Goal: Task Accomplishment & Management: Use online tool/utility

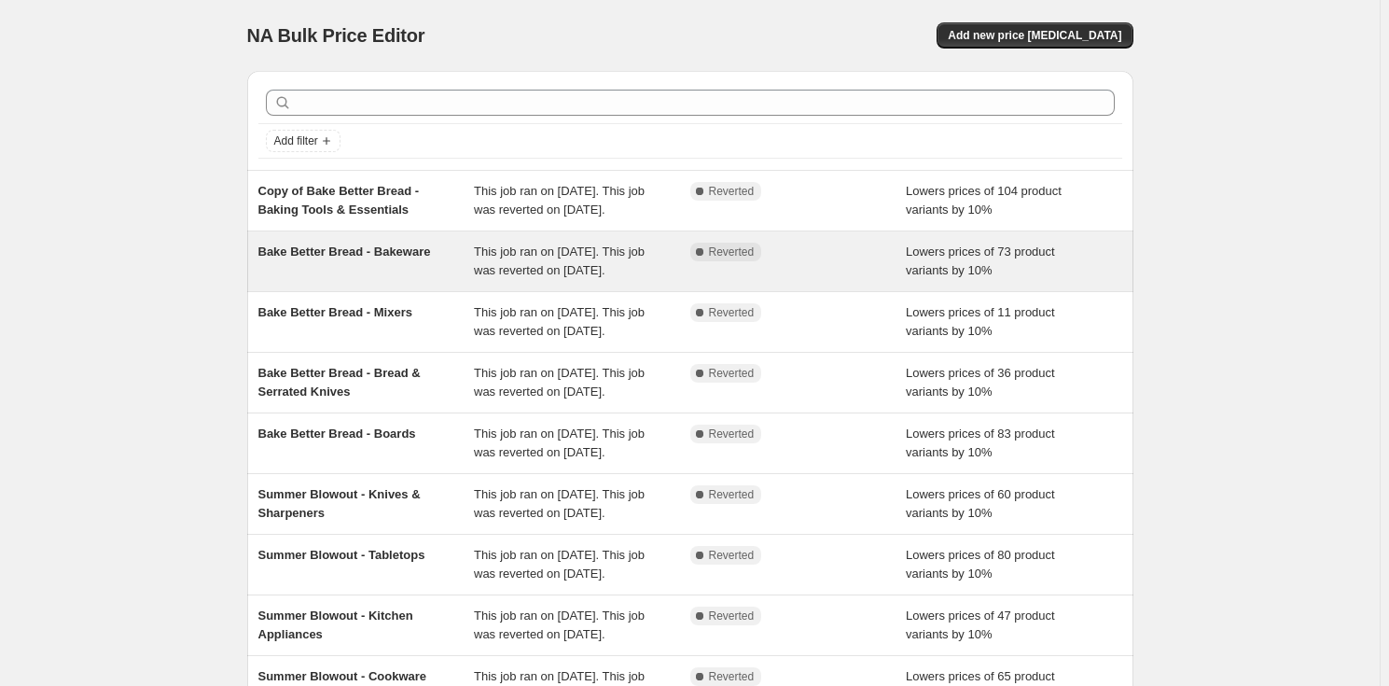
click at [410, 278] on div "Bake Better Bread - Bakeware" at bounding box center [366, 261] width 216 height 37
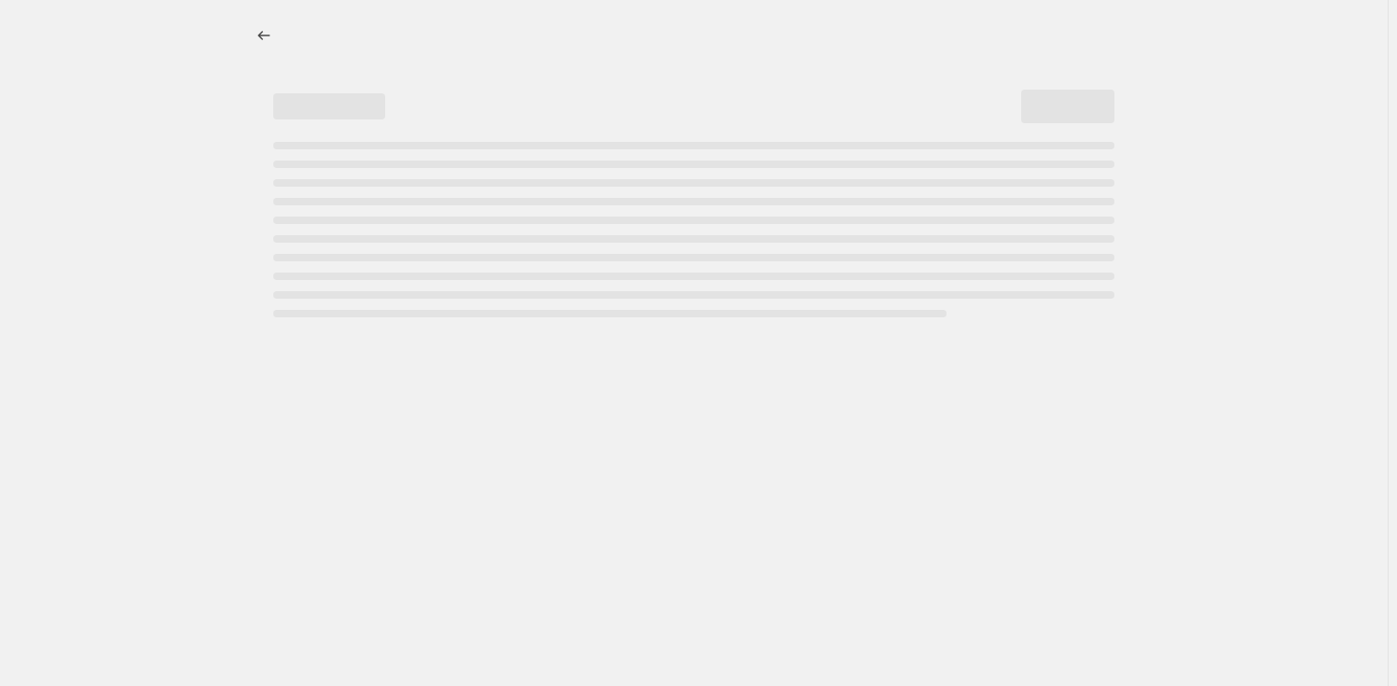
select select "percentage"
select select "no_change"
select select "product_status"
select select "tag"
select select "not_equal"
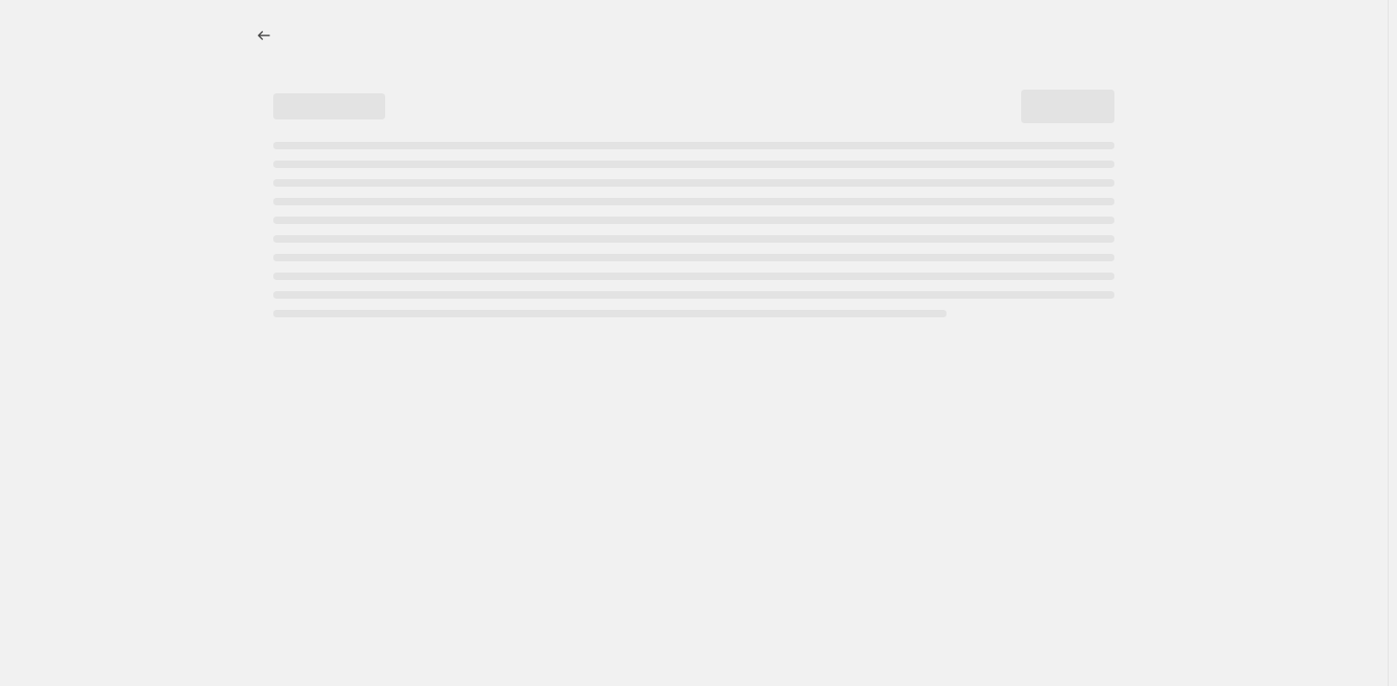
select select "collection"
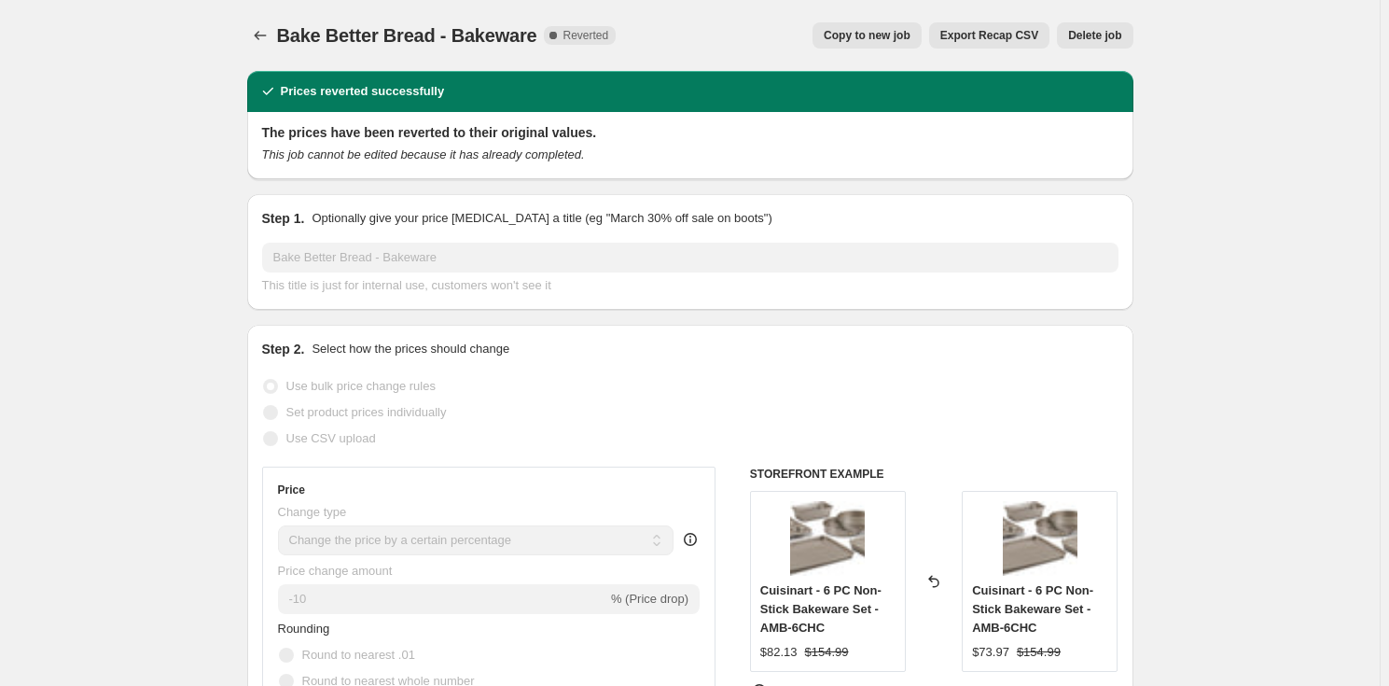
click at [893, 37] on span "Copy to new job" at bounding box center [867, 35] width 87 height 15
select select "percentage"
select select "no_change"
select select "product_status"
select select "tag"
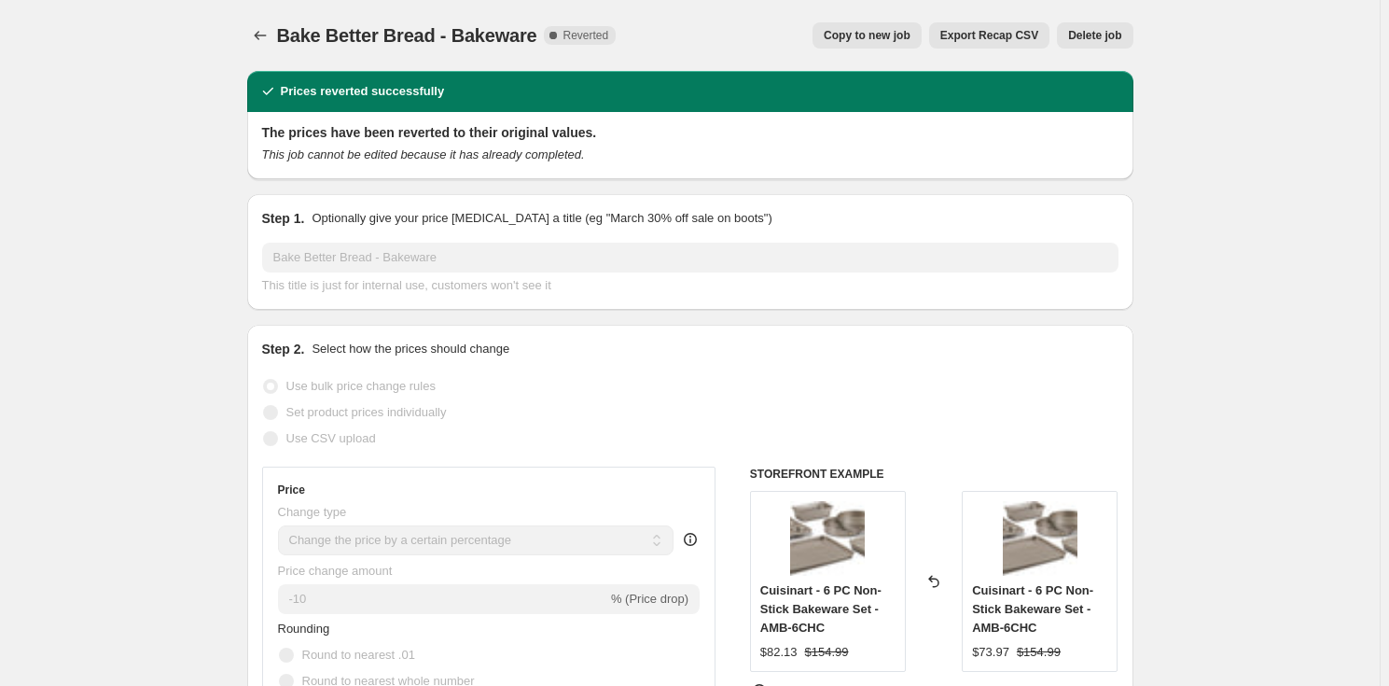
select select "not_equal"
select select "collection"
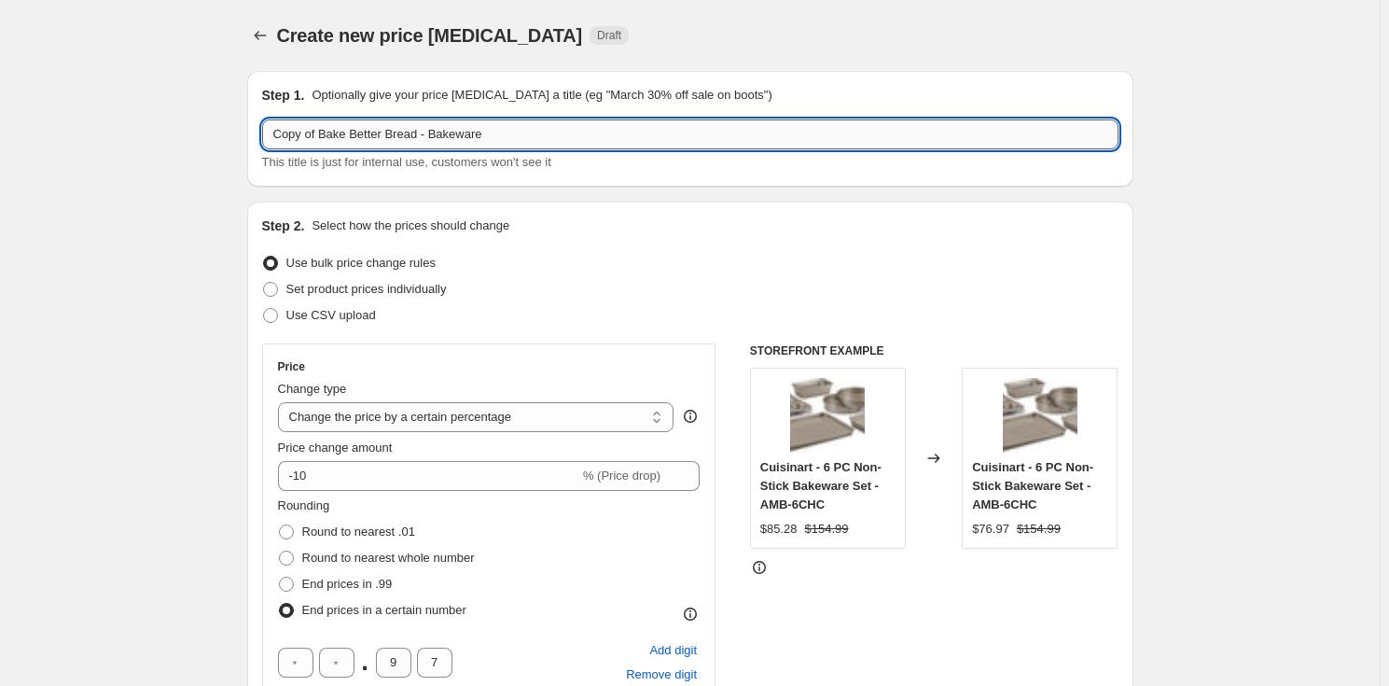
click at [461, 132] on input "Copy of Bake Better Bread - Bakeware" at bounding box center [690, 134] width 856 height 30
type input "Kitchen Appliances Sale - Discount 10%"
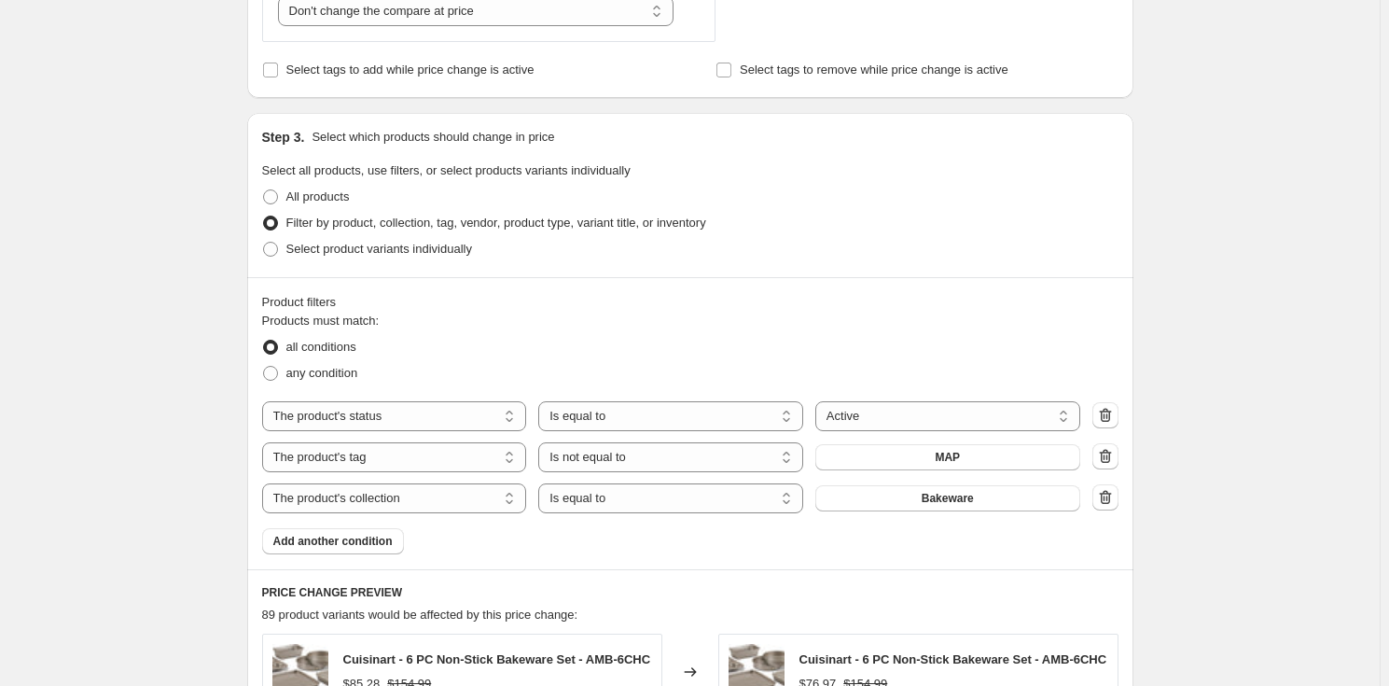
scroll to position [1017, 0]
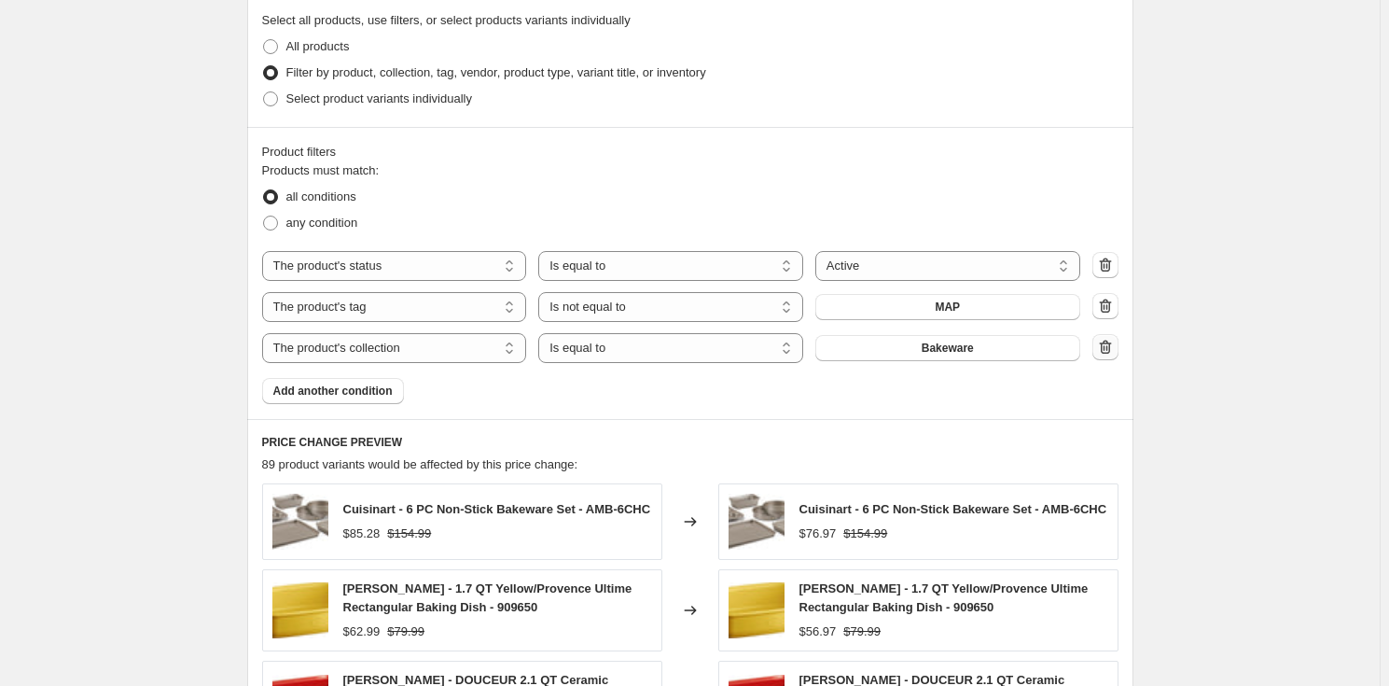
click at [1107, 347] on icon "button" at bounding box center [1106, 348] width 2 height 6
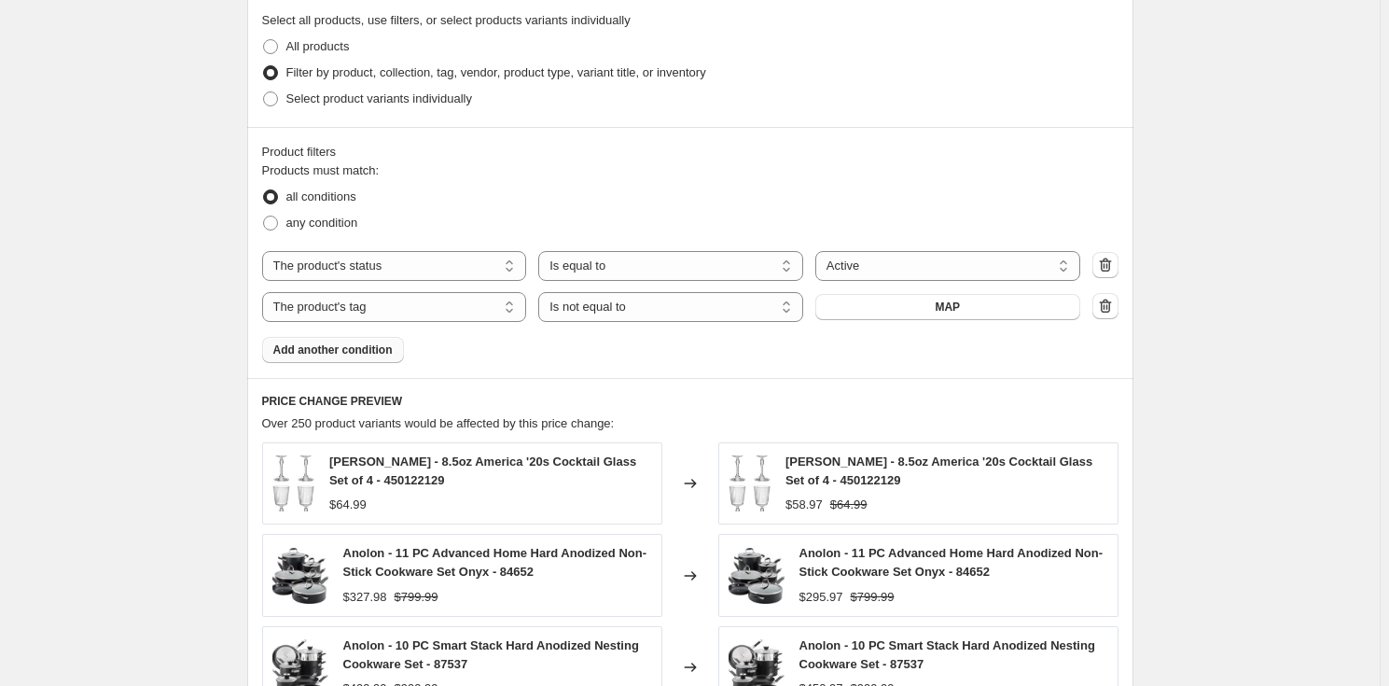
click at [340, 360] on button "Add another condition" at bounding box center [333, 350] width 142 height 26
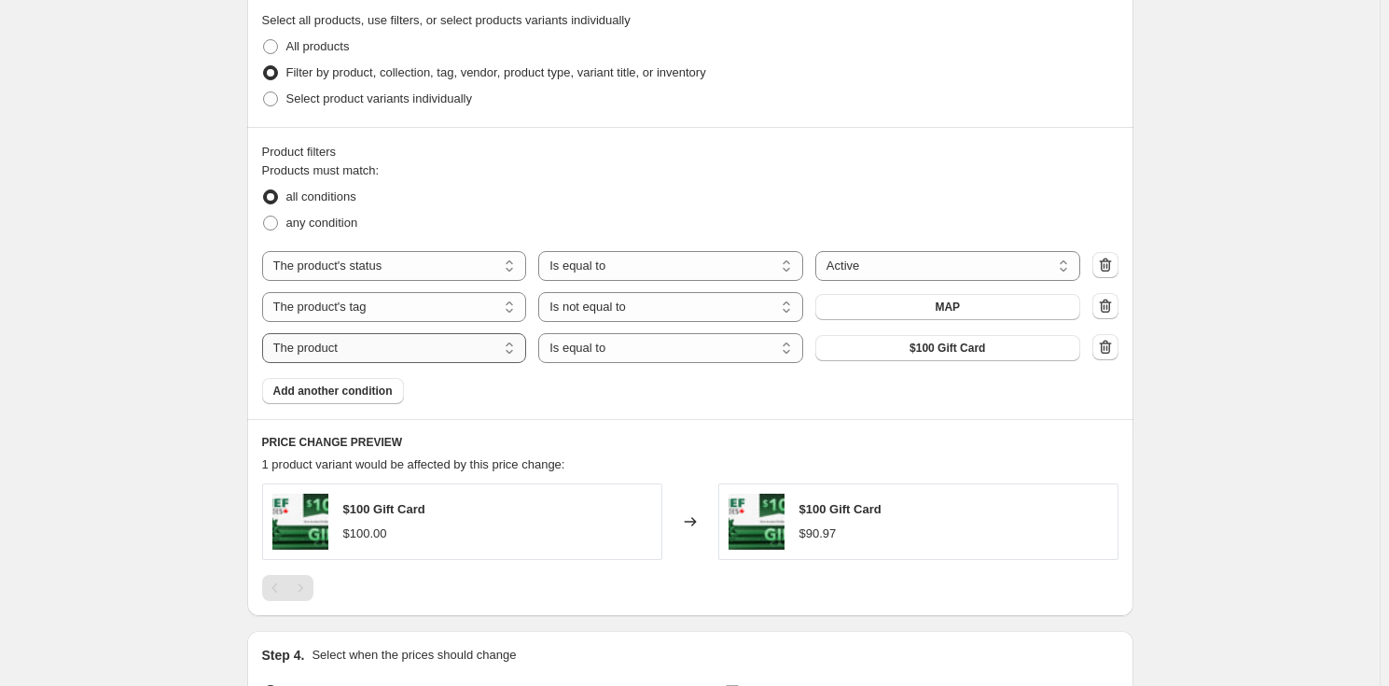
click at [366, 354] on select "The product The product's collection The product's tag The product's vendor The…" at bounding box center [394, 348] width 265 height 30
select select "collection"
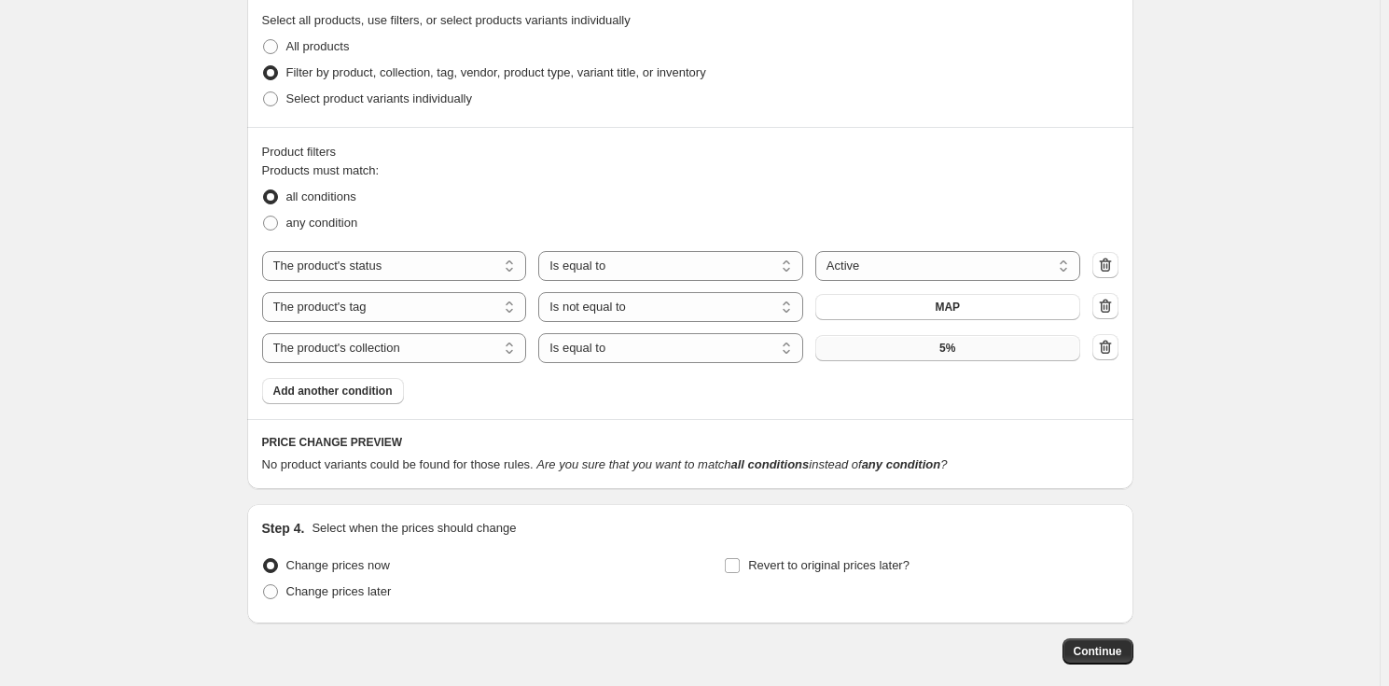
click at [968, 352] on button "5%" at bounding box center [947, 348] width 265 height 26
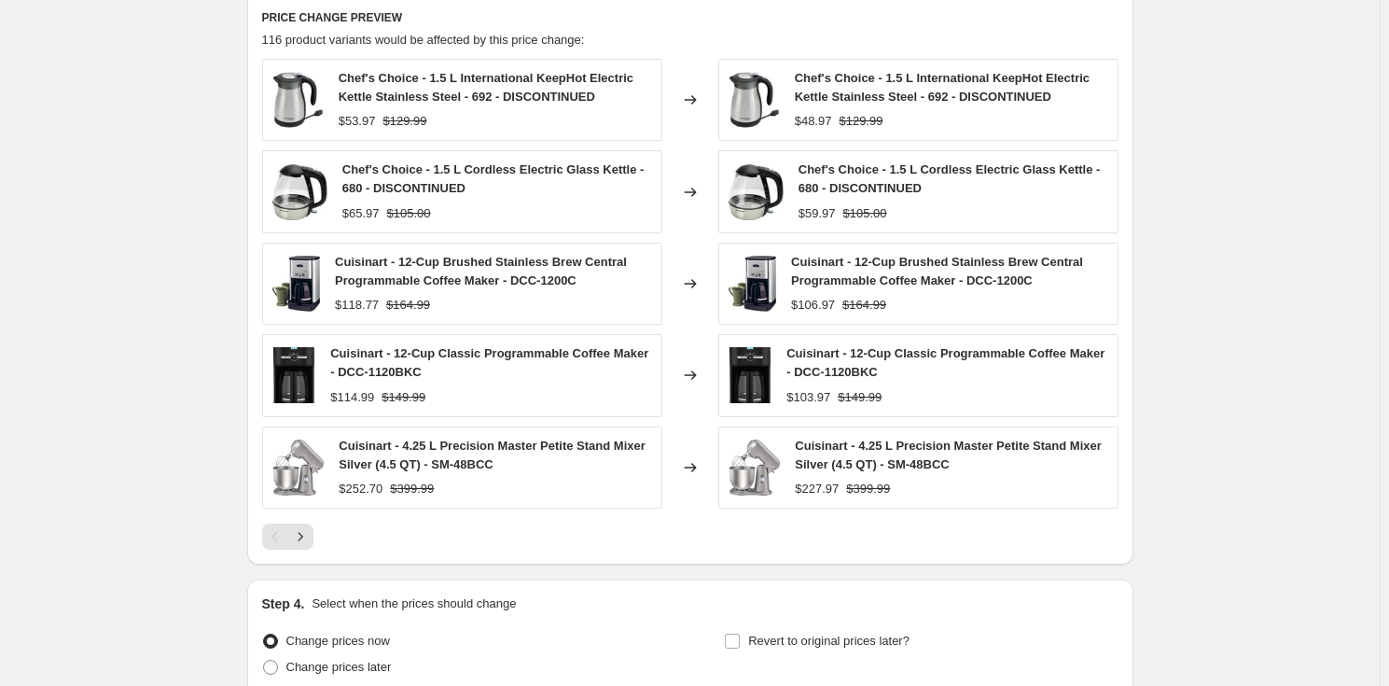
scroll to position [1608, 0]
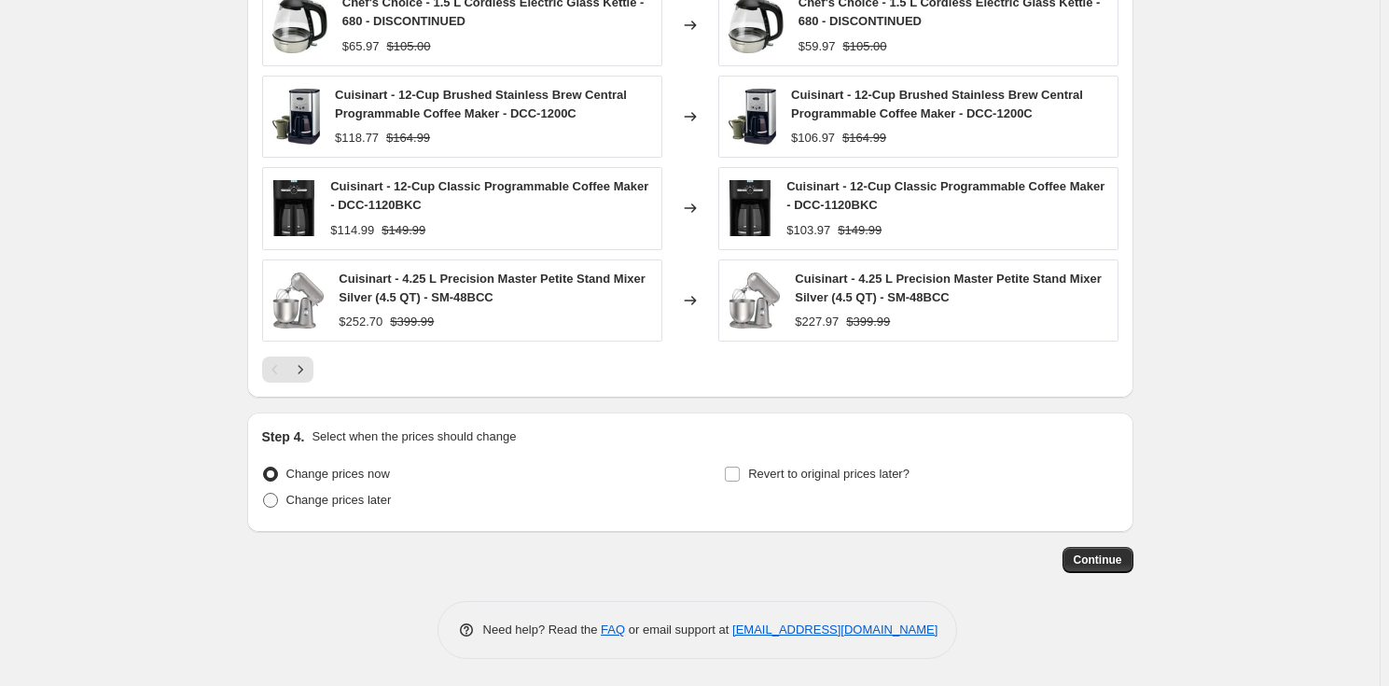
click at [382, 502] on span "Change prices later" at bounding box center [338, 500] width 105 height 14
click at [264, 493] on input "Change prices later" at bounding box center [263, 493] width 1 height 1
radio input "true"
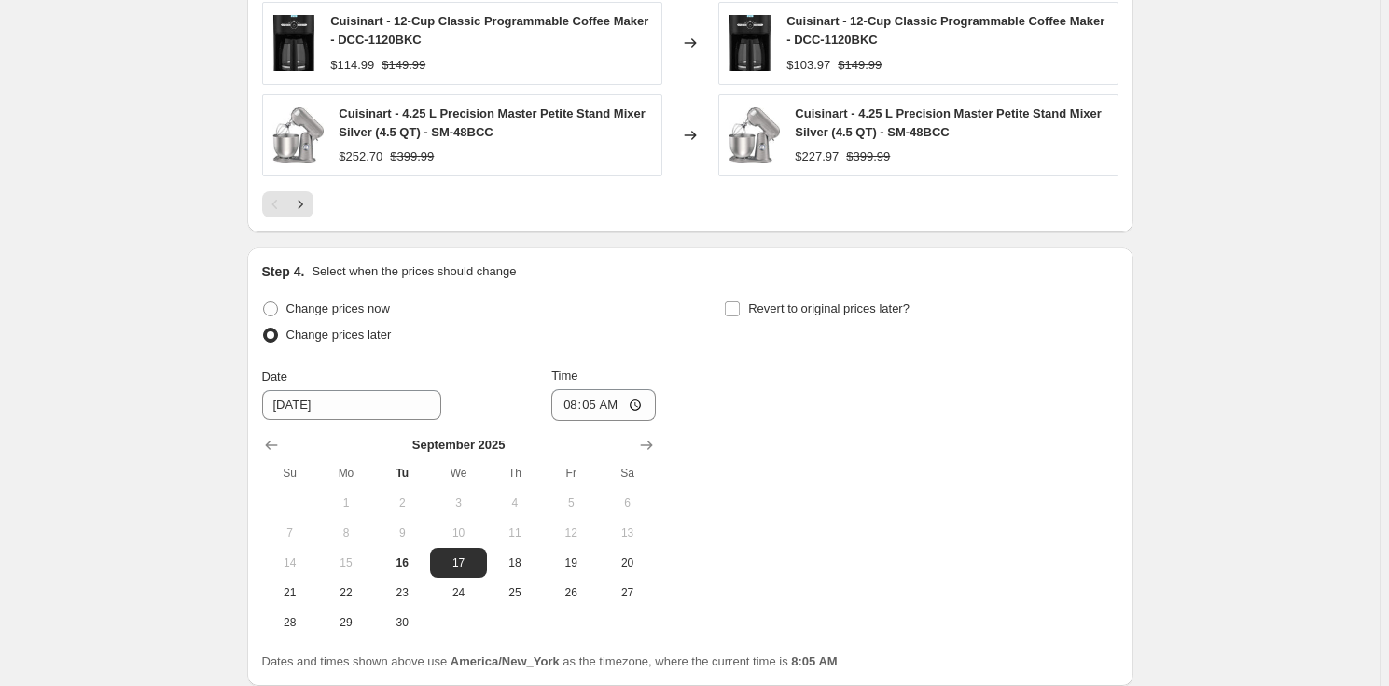
scroll to position [1927, 0]
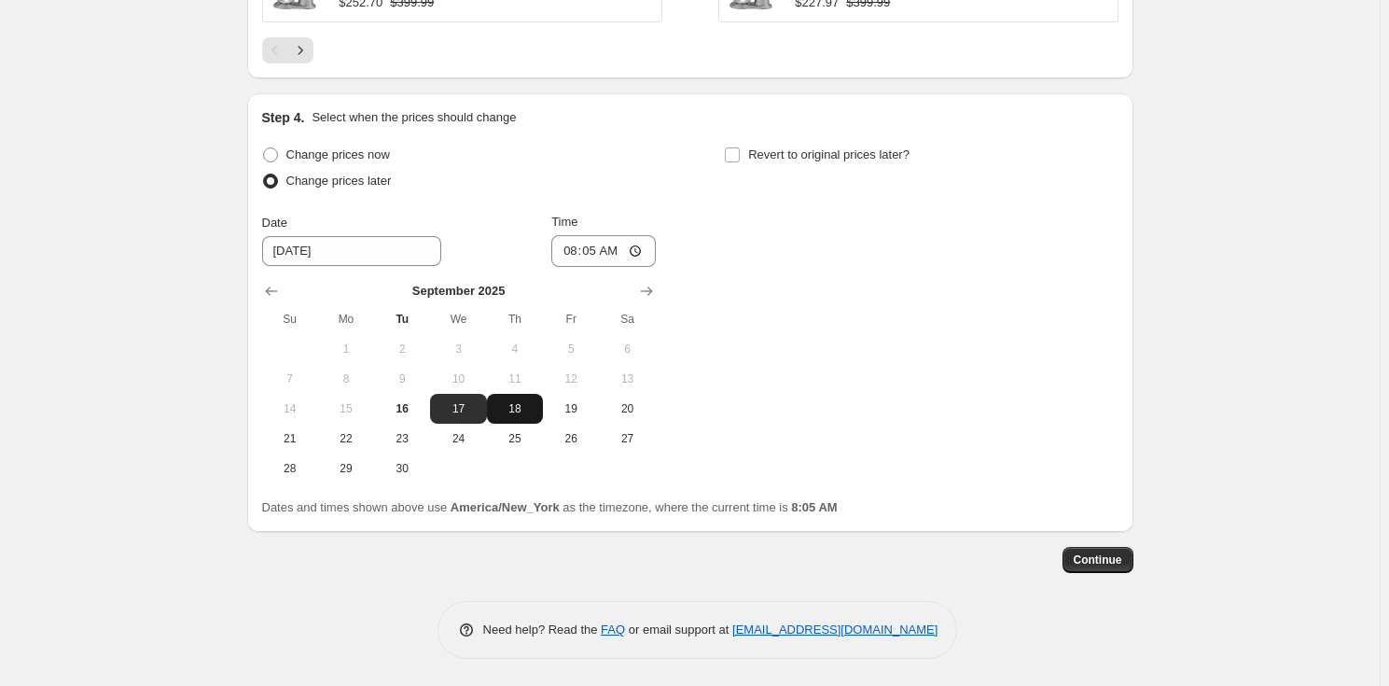
click at [535, 409] on span "18" at bounding box center [514, 408] width 41 height 15
type input "[DATE]"
click at [576, 249] on input "08:05" at bounding box center [603, 251] width 104 height 32
type input "00:00"
click at [740, 147] on input "Revert to original prices later?" at bounding box center [732, 154] width 15 height 15
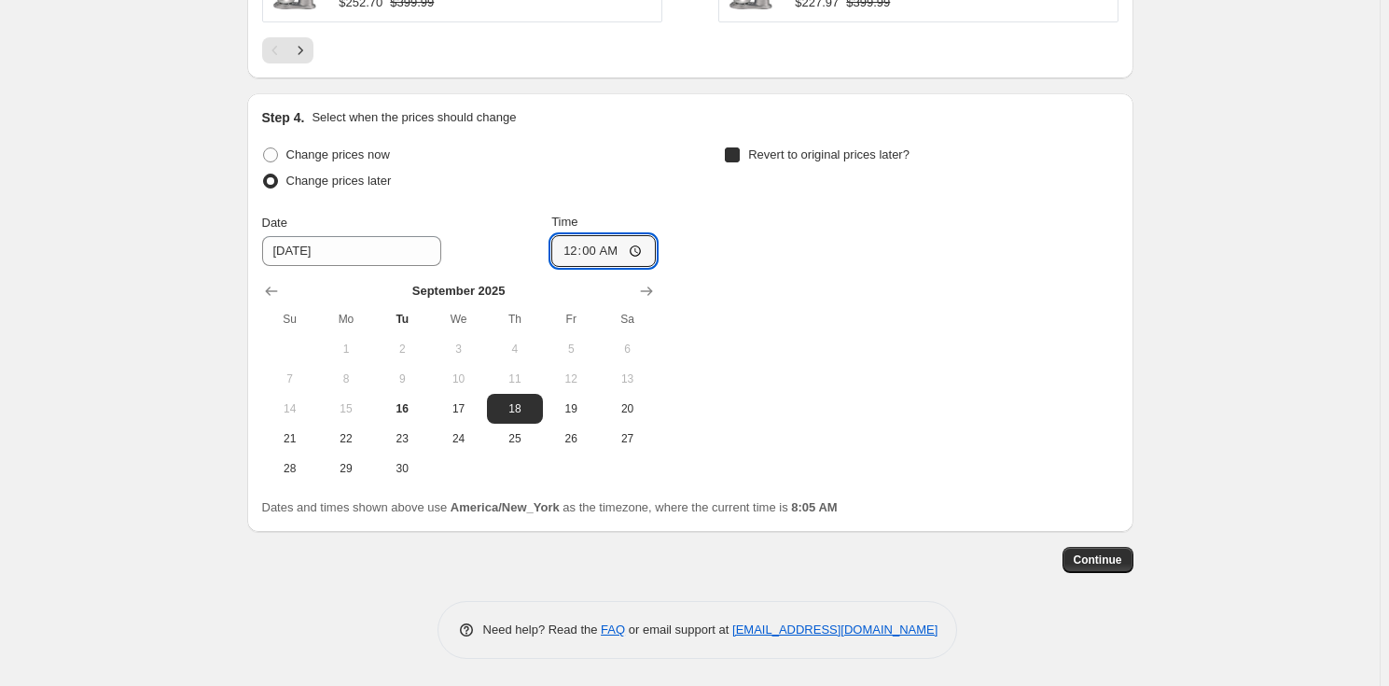
checkbox input "true"
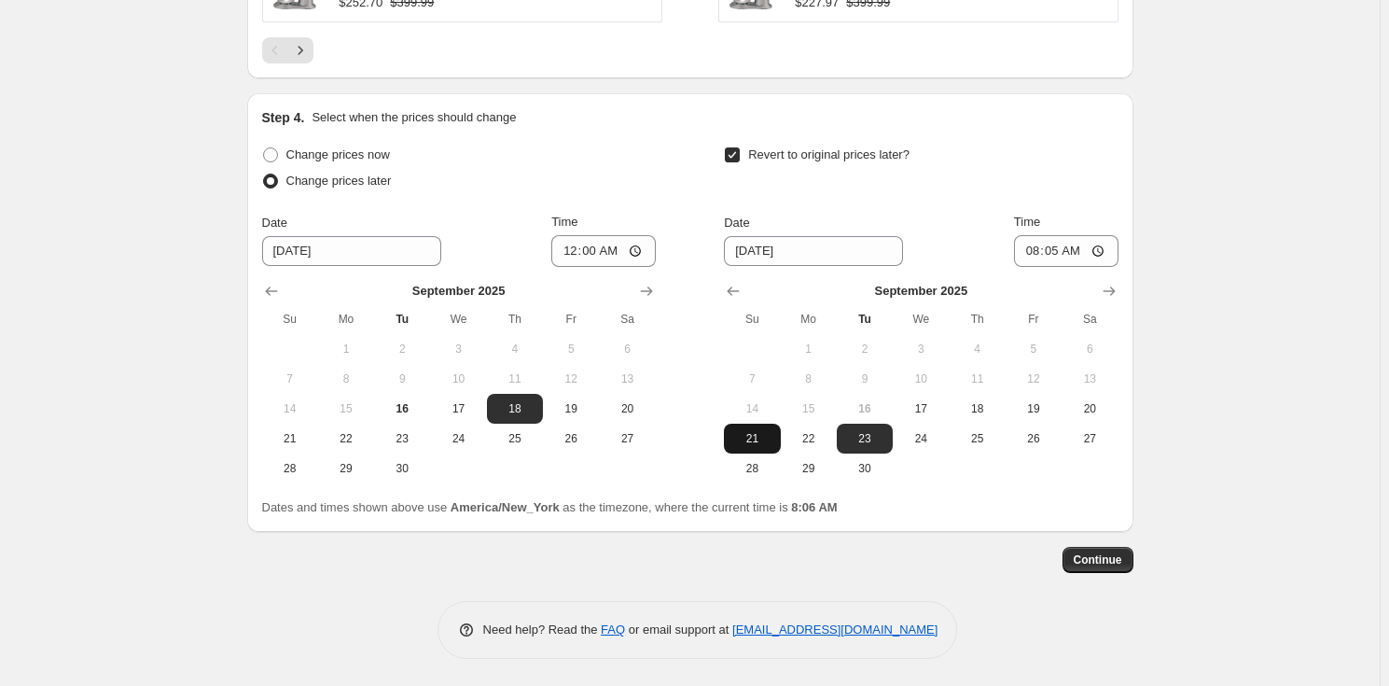
click at [755, 438] on span "21" at bounding box center [751, 438] width 41 height 15
type input "[DATE]"
click at [1033, 247] on input "08:05" at bounding box center [1066, 251] width 104 height 32
type input "23:59"
click at [1107, 552] on span "Continue" at bounding box center [1098, 559] width 49 height 15
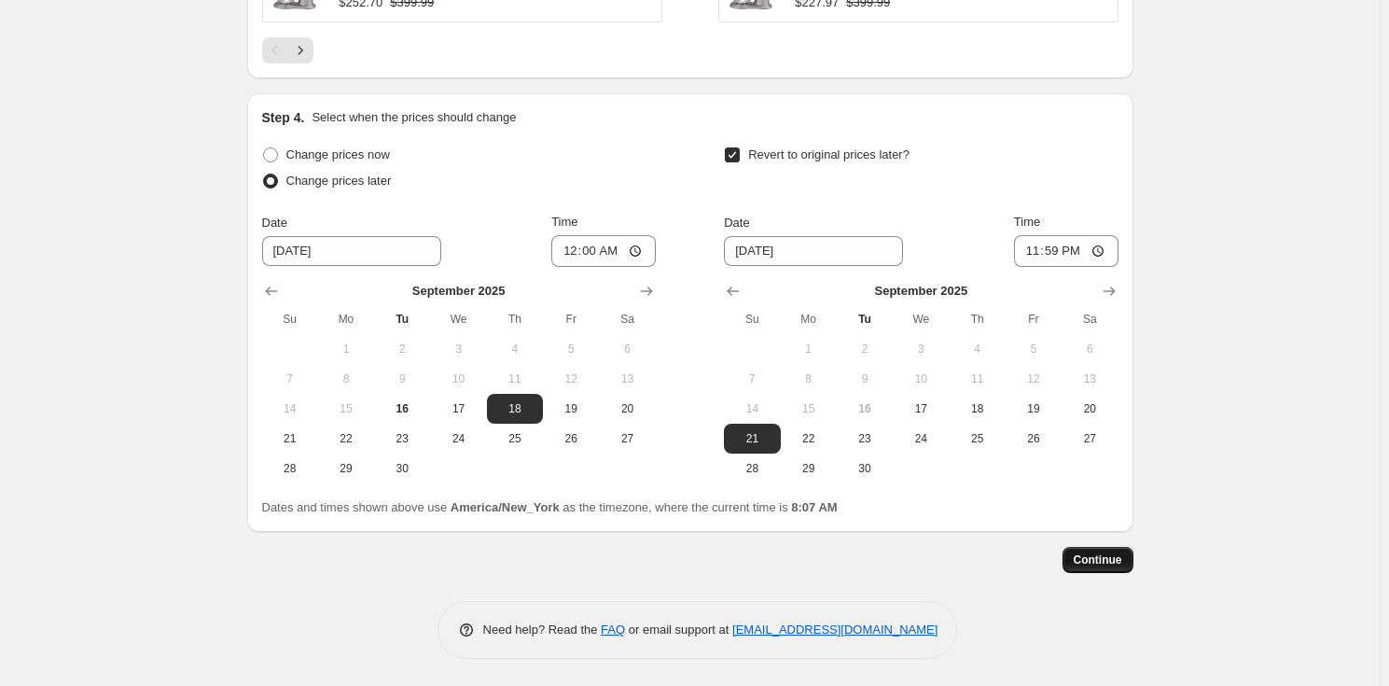
scroll to position [0, 0]
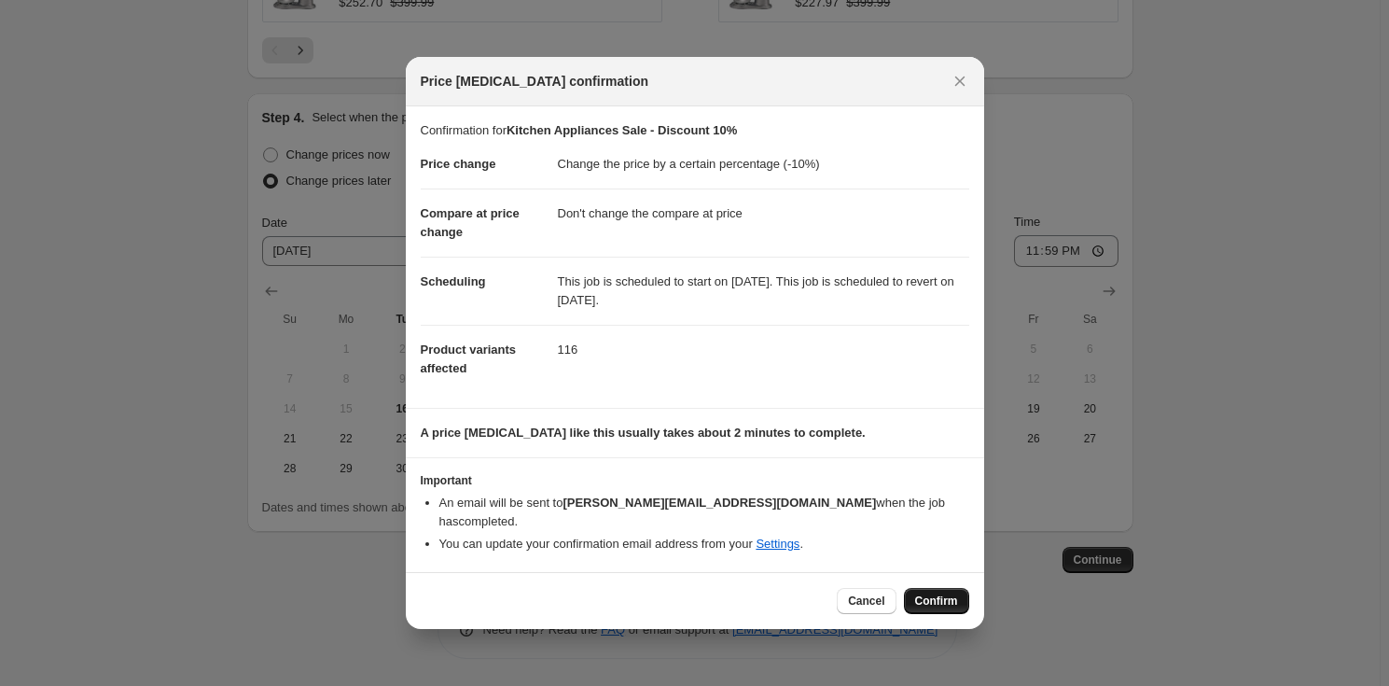
click at [919, 588] on button "Confirm" at bounding box center [936, 601] width 65 height 26
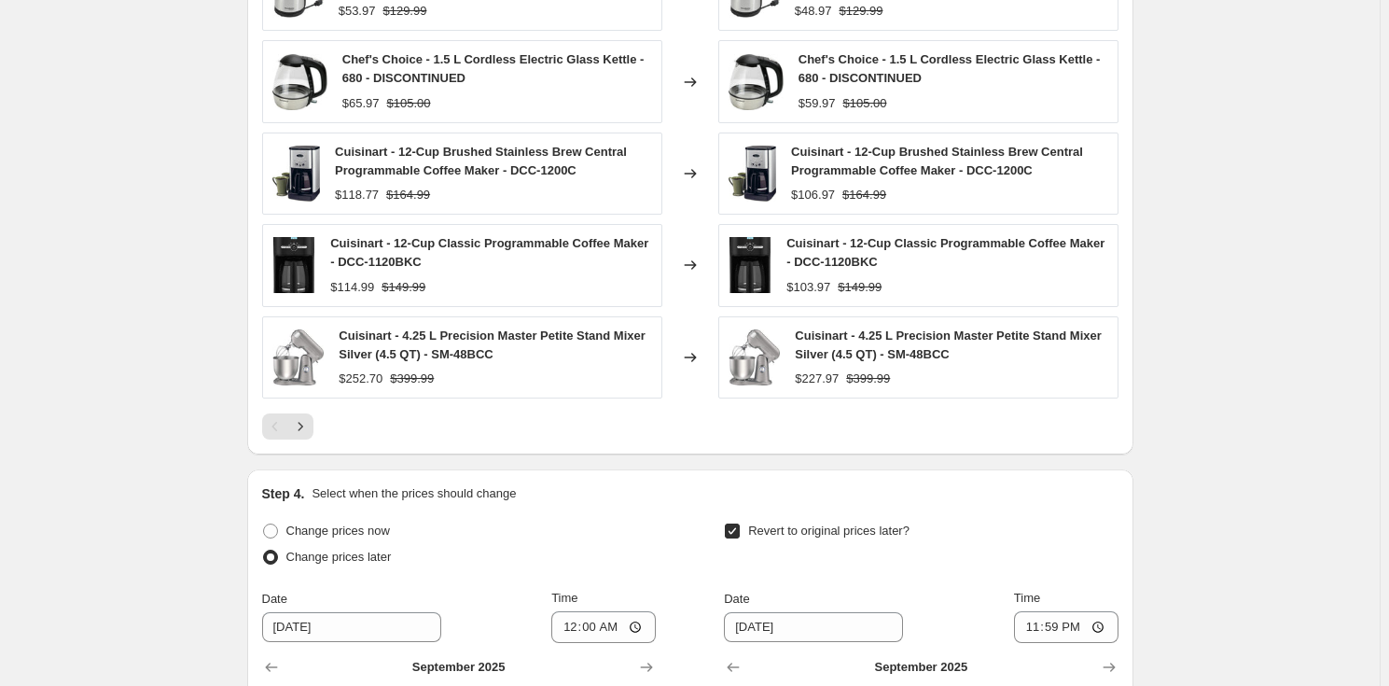
scroll to position [1441, 0]
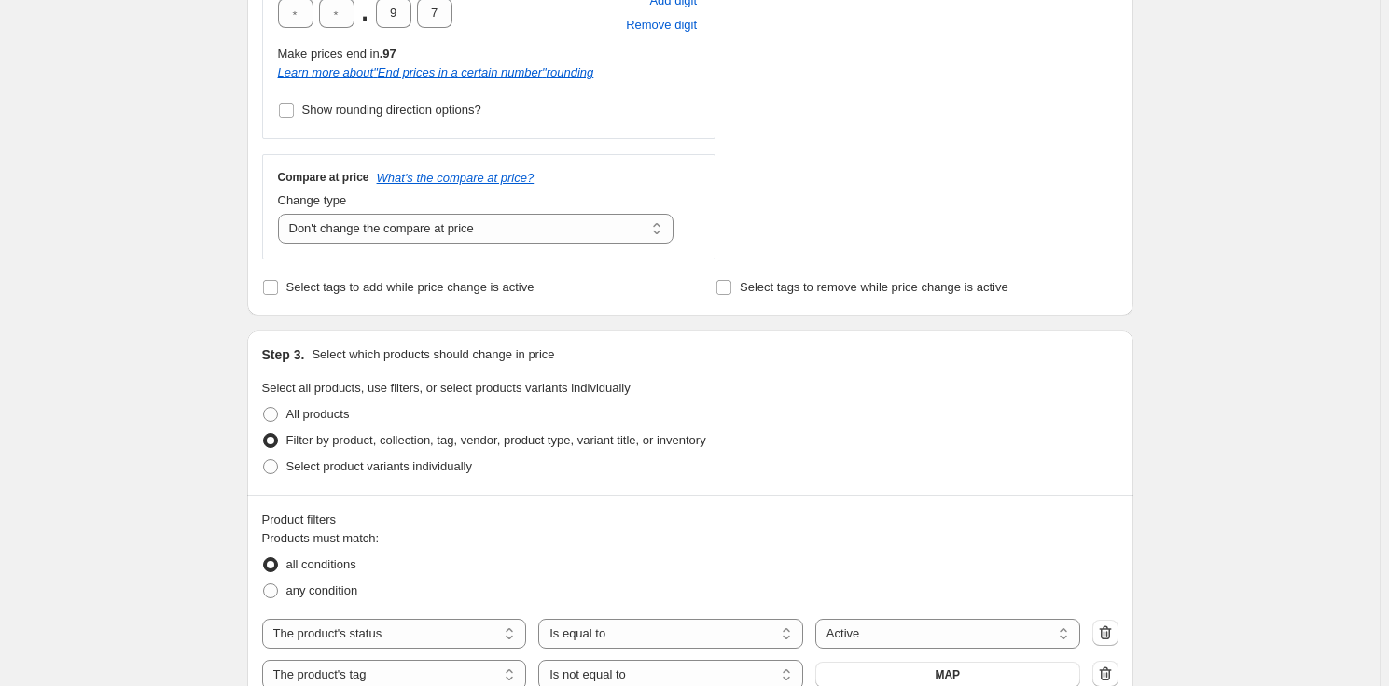
scroll to position [254, 0]
